Goal: Book appointment/travel/reservation

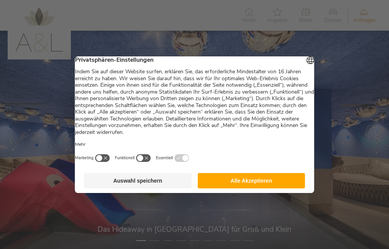
click at [254, 184] on button "Alle Akzeptieren" at bounding box center [252, 180] width 108 height 15
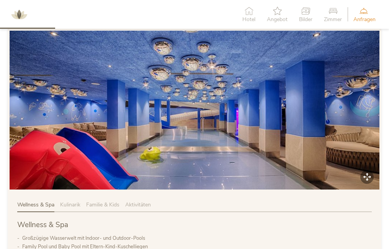
scroll to position [422, 0]
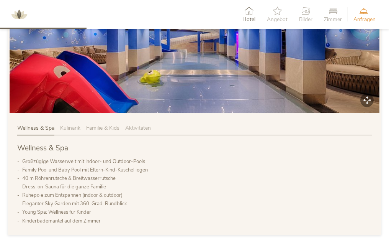
click at [0, 0] on img at bounding box center [0, 0] width 0 height 0
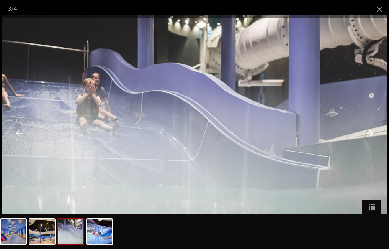
click at [371, 135] on div at bounding box center [370, 133] width 24 height 24
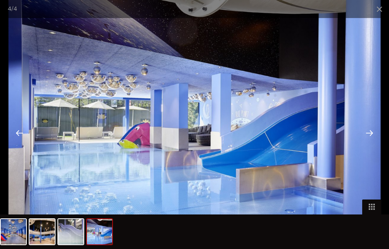
click at [371, 132] on div at bounding box center [370, 133] width 24 height 24
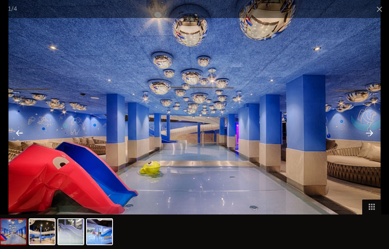
click at [369, 133] on div at bounding box center [370, 133] width 24 height 24
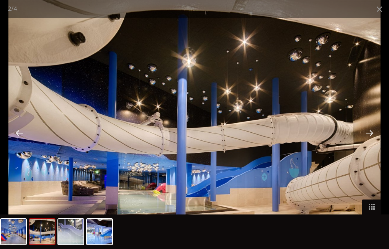
click at [371, 130] on div at bounding box center [370, 133] width 24 height 24
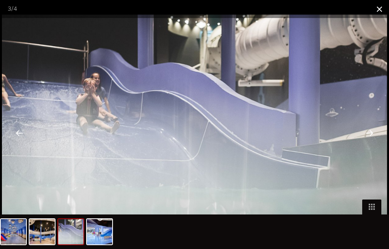
click at [377, 11] on span at bounding box center [379, 9] width 19 height 18
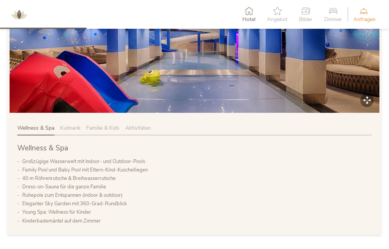
click at [0, 0] on span "Familie & Kids" at bounding box center [0, 0] width 0 height 0
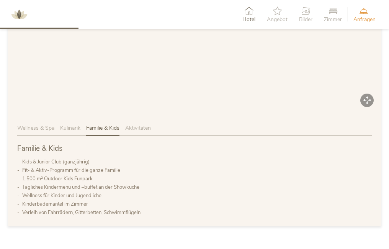
scroll to position [345, 0]
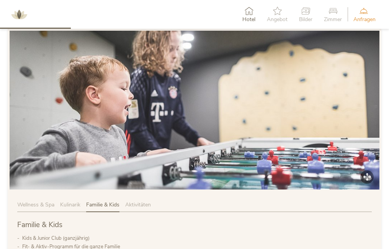
click at [0, 0] on img at bounding box center [0, 0] width 0 height 0
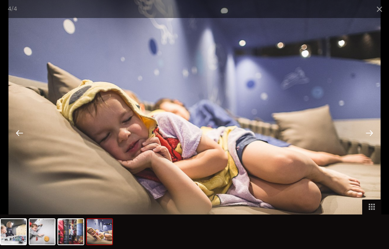
click at [371, 133] on div at bounding box center [370, 133] width 24 height 24
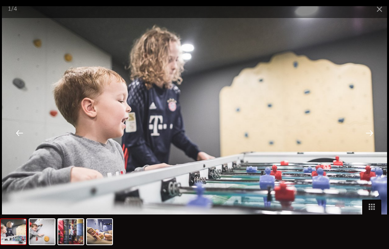
click at [371, 133] on div at bounding box center [370, 133] width 24 height 24
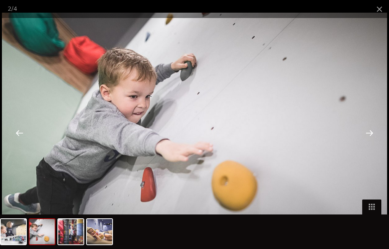
click at [371, 133] on div at bounding box center [370, 133] width 24 height 24
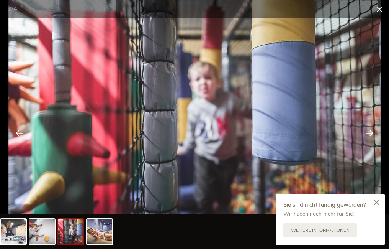
click at [376, 14] on span at bounding box center [379, 9] width 19 height 18
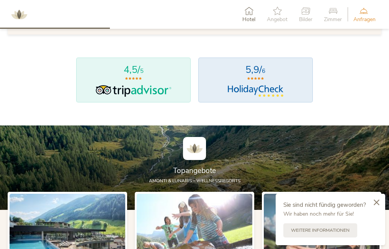
scroll to position [690, 0]
